Goal: Information Seeking & Learning: Learn about a topic

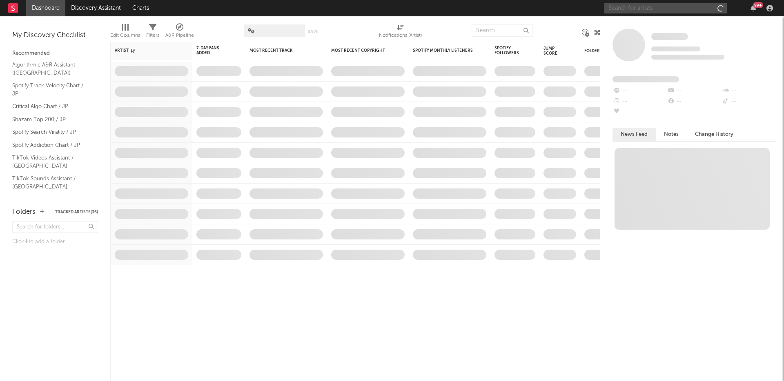
click at [636, 12] on input "text" at bounding box center [665, 8] width 123 height 10
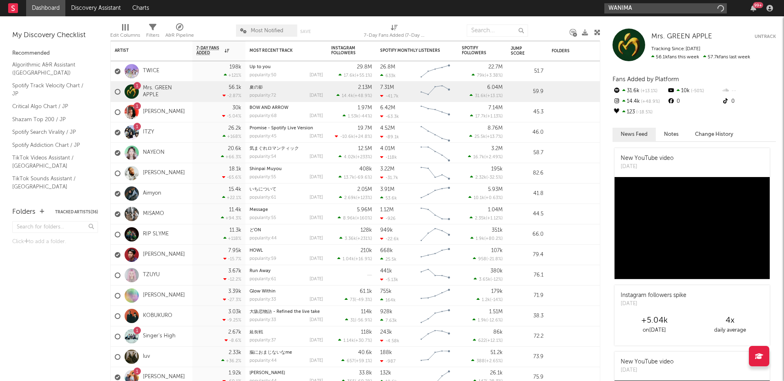
type input "WANIMA"
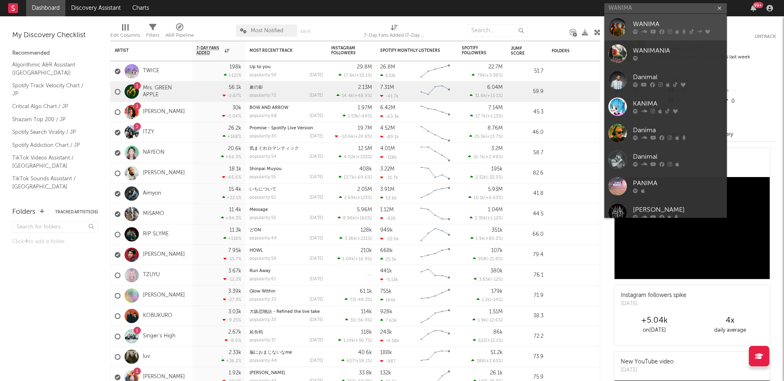
click at [642, 21] on div "WANIMA" at bounding box center [678, 25] width 90 height 10
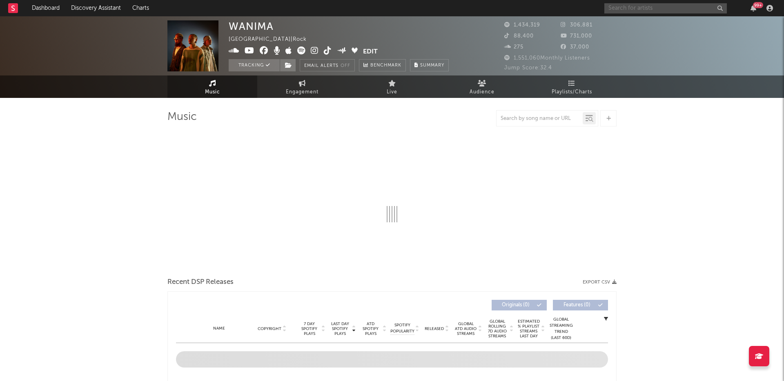
click at [645, 8] on input "text" at bounding box center [665, 8] width 123 height 10
type input "MoMo"
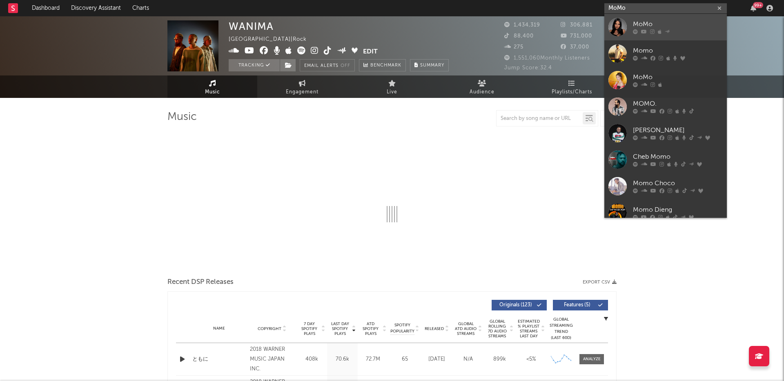
select select "6m"
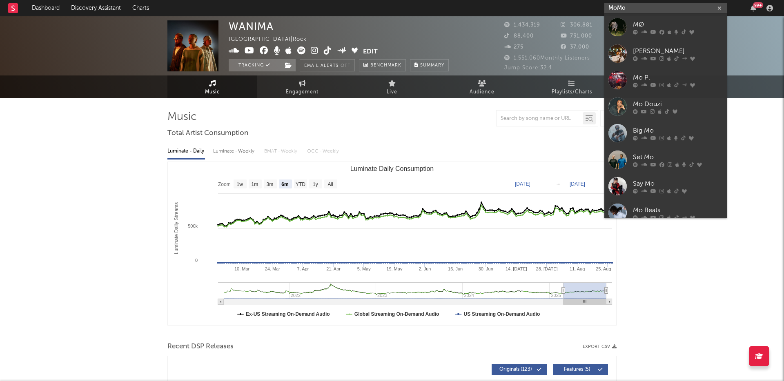
click at [640, 5] on input "MoMo" at bounding box center [665, 8] width 123 height 10
click at [637, 7] on input "MoMo" at bounding box center [665, 8] width 123 height 10
type input "M"
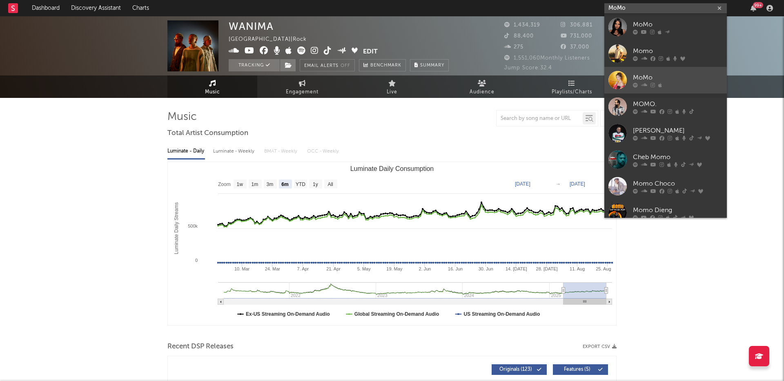
type input "MoMo"
click at [648, 81] on div "MoMo" at bounding box center [678, 78] width 90 height 10
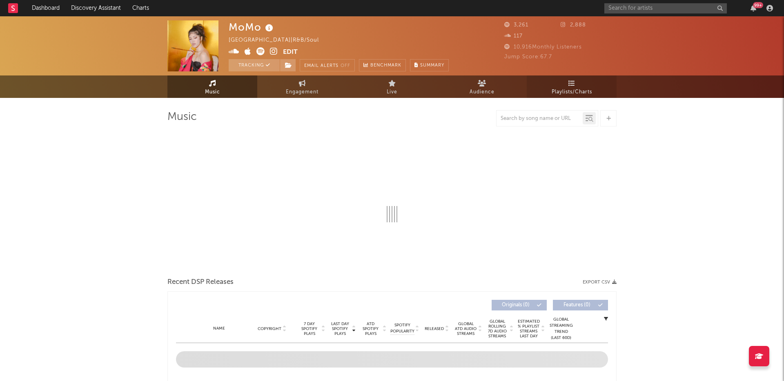
click at [566, 93] on span "Playlists/Charts" at bounding box center [572, 92] width 40 height 10
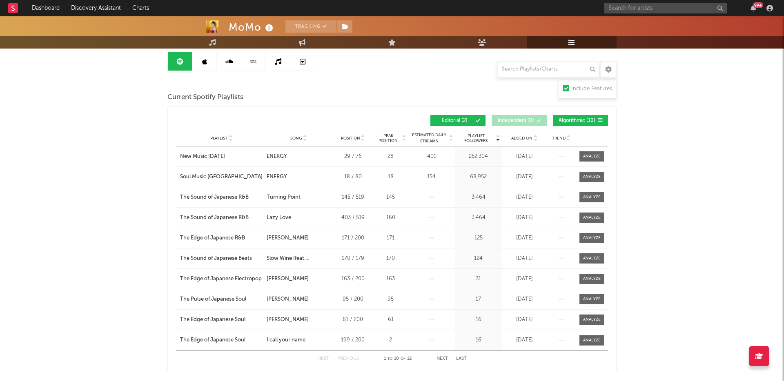
scroll to position [77, 0]
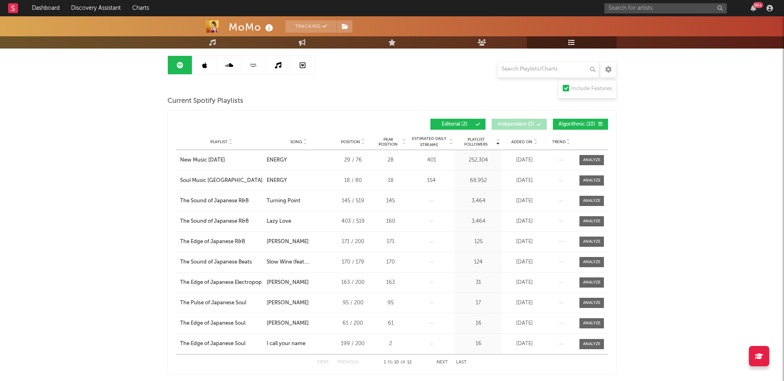
click at [530, 143] on span "Added On" at bounding box center [521, 142] width 21 height 5
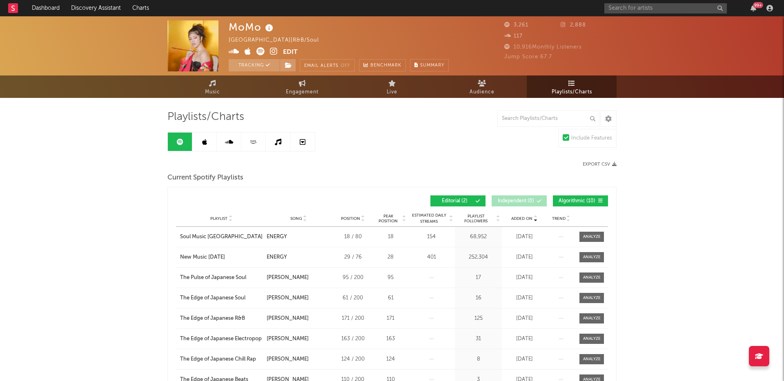
click at [207, 148] on link at bounding box center [204, 142] width 25 height 18
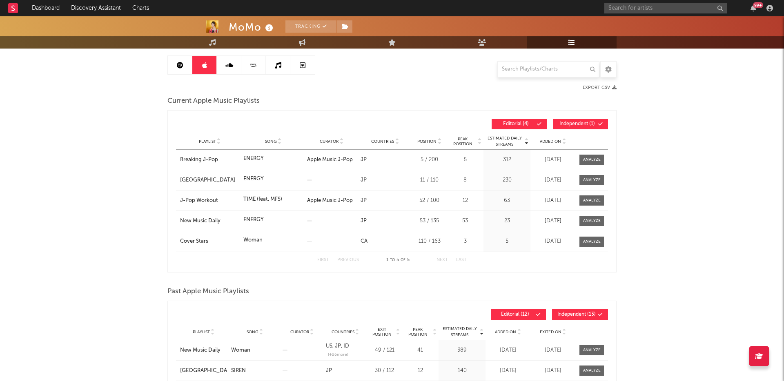
scroll to position [85, 0]
